Goal: Task Accomplishment & Management: Use online tool/utility

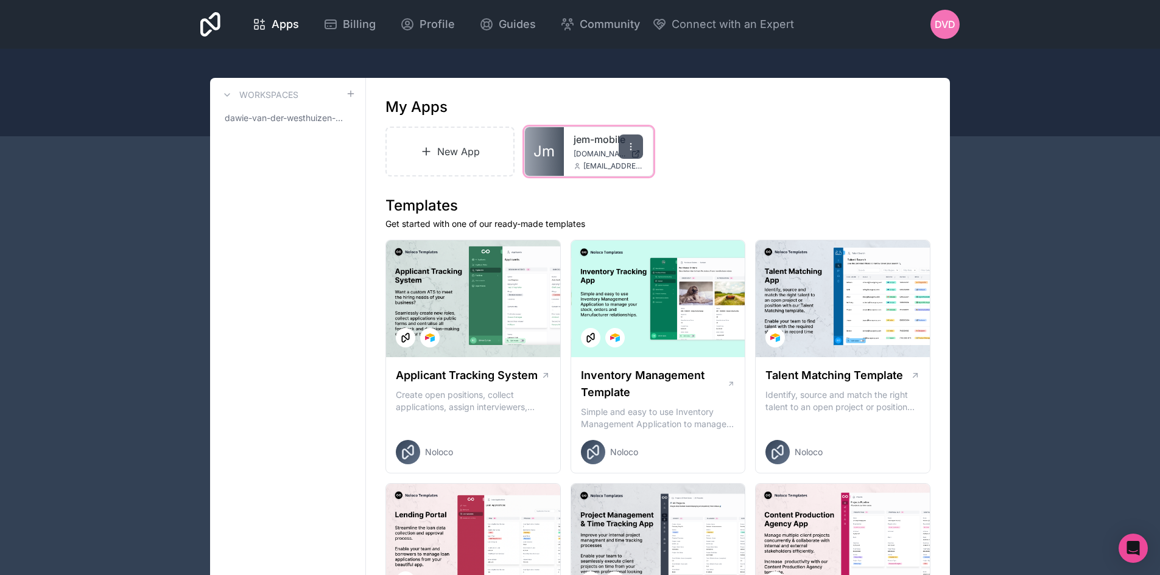
click at [632, 148] on icon at bounding box center [631, 147] width 10 height 10
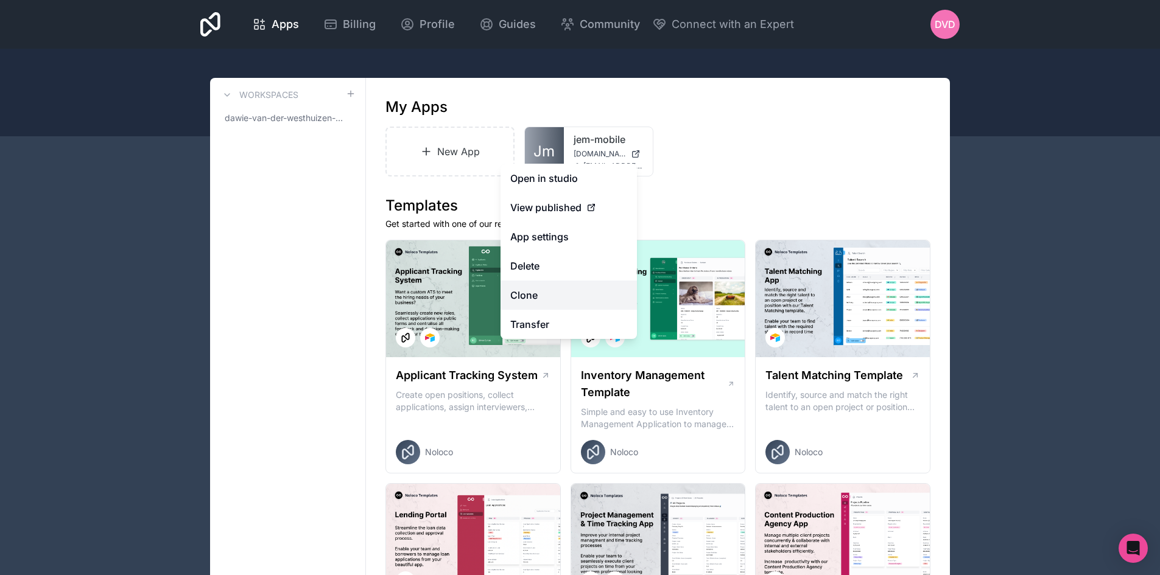
click at [561, 292] on link "Clone" at bounding box center [568, 295] width 136 height 29
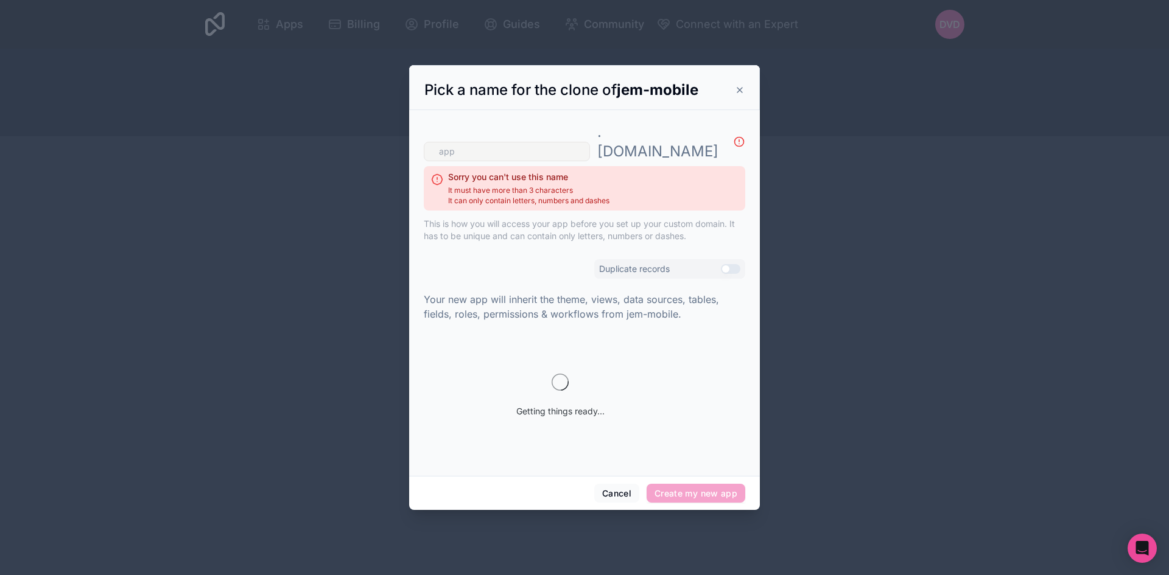
click at [520, 142] on input "text" at bounding box center [507, 151] width 166 height 19
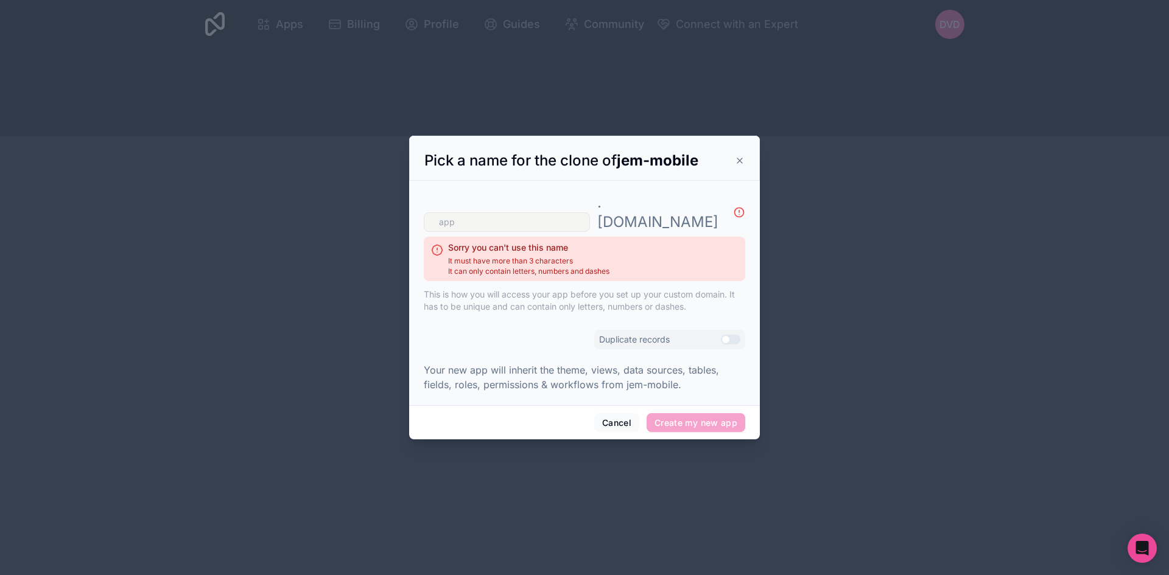
click at [500, 212] on input "text" at bounding box center [507, 221] width 166 height 19
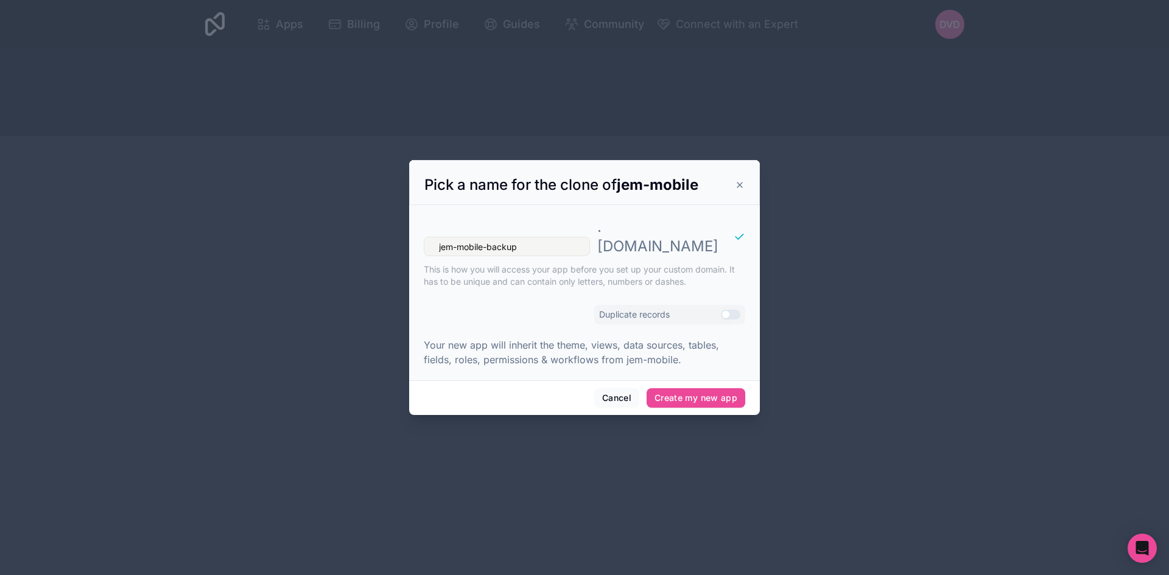
type input "jem-mobile-backup"
click at [734, 310] on button "Use setting" at bounding box center [730, 315] width 19 height 10
click at [722, 391] on button "Create my new app" at bounding box center [695, 397] width 99 height 19
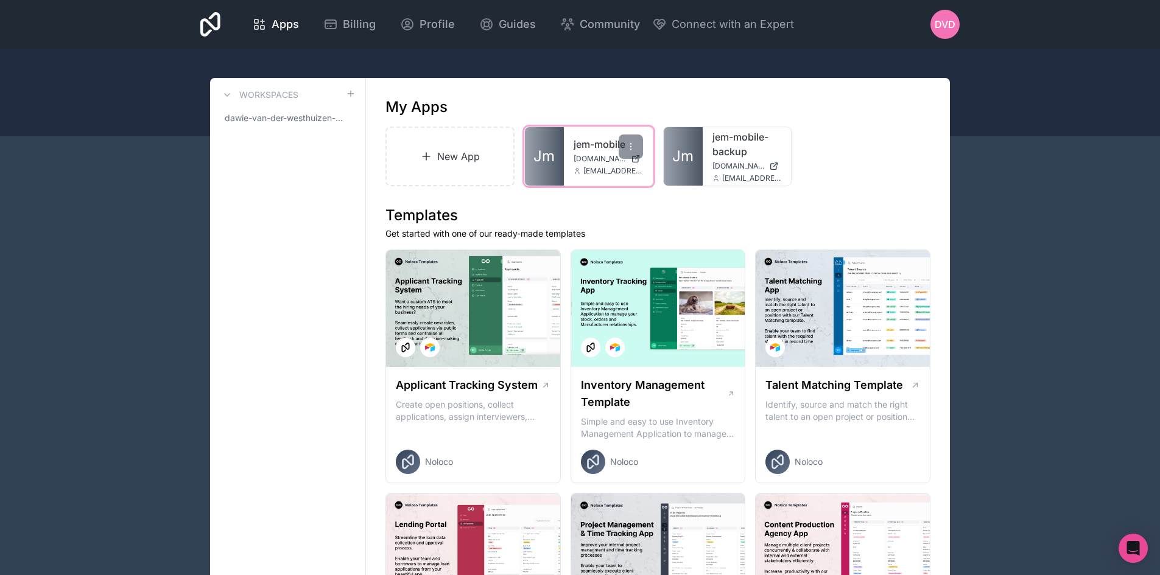
click at [591, 155] on span "[DOMAIN_NAME]" at bounding box center [599, 159] width 52 height 10
click at [587, 147] on link "jem-mobile" at bounding box center [607, 144] width 69 height 15
